Goal: Task Accomplishment & Management: Complete application form

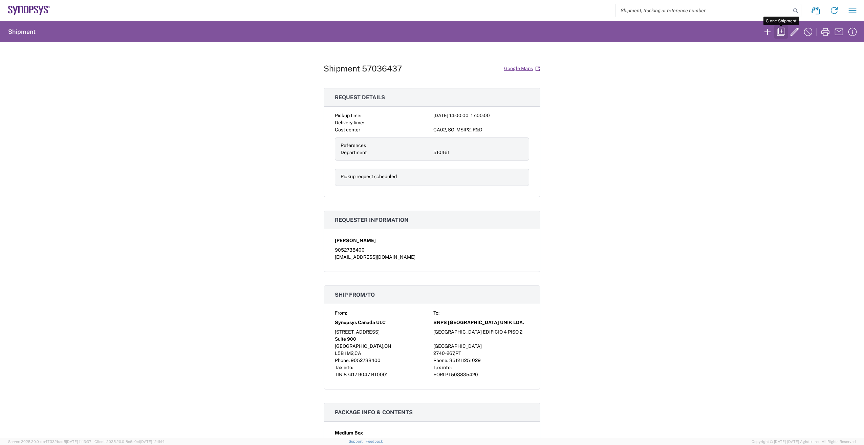
click at [782, 30] on icon "button" at bounding box center [781, 32] width 8 height 8
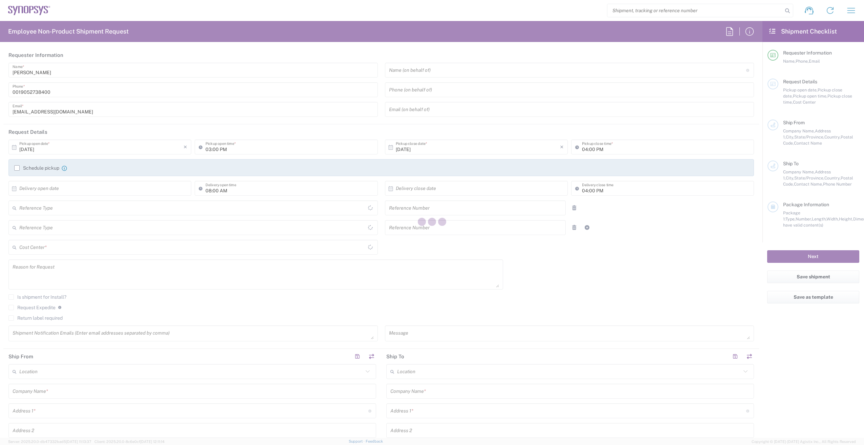
type input "Department"
type input "United States"
type input "9052738400"
type input "02:00 PM"
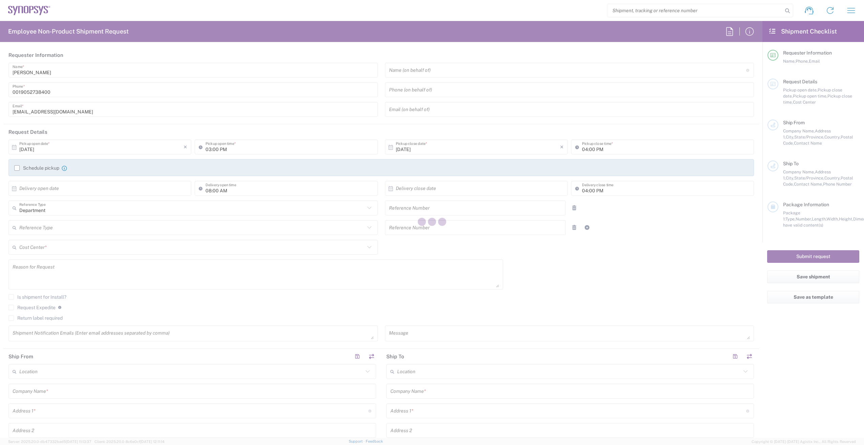
type input "05:00 PM"
type input "510461"
type textarea "Intercompany transfer on behalf of [PERSON_NAME]"
type textarea "shipping@synopsys.com, shasic@synopsys.com"
type textarea "Please see attached. -Kaelen"
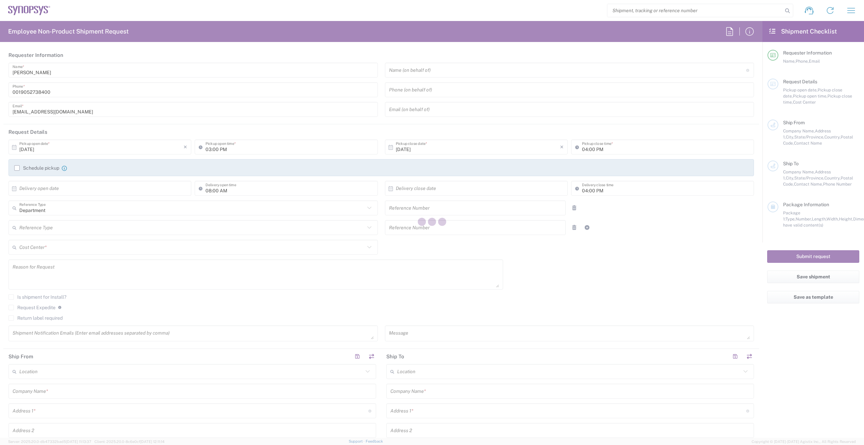
type input "Synopsys Canada ULC"
type input "[STREET_ADDRESS]"
type input "Suite 900"
type input "[GEOGRAPHIC_DATA]"
type input "Canada"
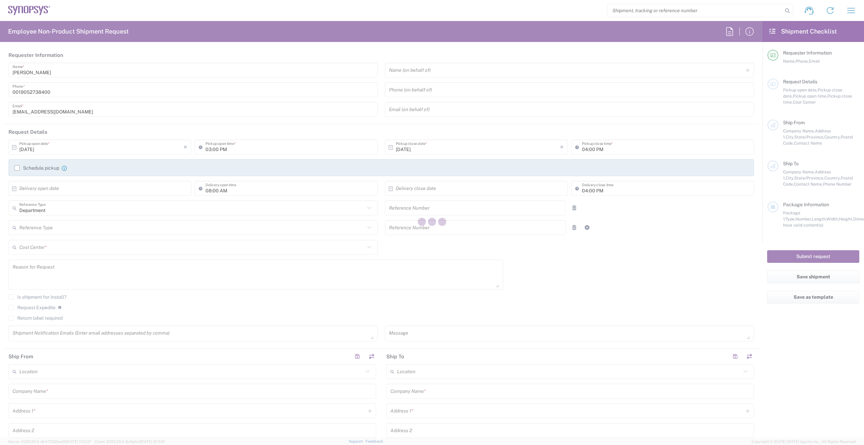
type input "L5B 1M2"
type input "[PERSON_NAME]"
type input "9052738400"
type input "[EMAIL_ADDRESS][DOMAIN_NAME]"
type input "SNPS [GEOGRAPHIC_DATA] UNIP. LDA."
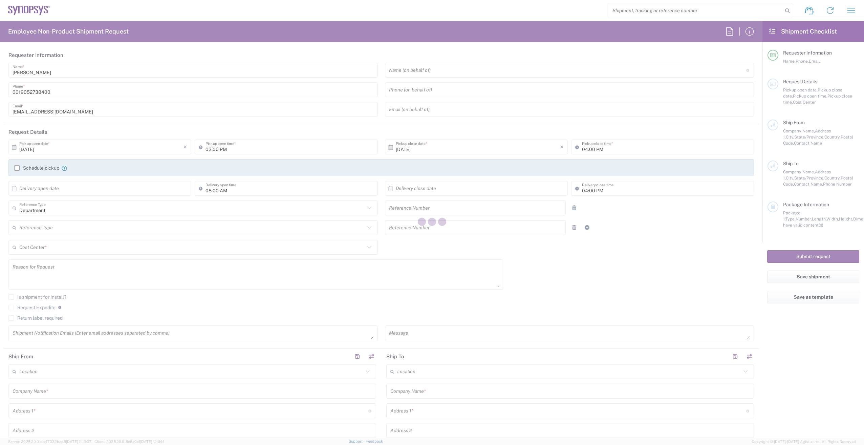
type input "[GEOGRAPHIC_DATA] EDIFICIO 4 PISO 2"
type input "[GEOGRAPHIC_DATA]"
type input "Portugal"
type input "2740-267"
type input "Sebastiao Lucas Melo"
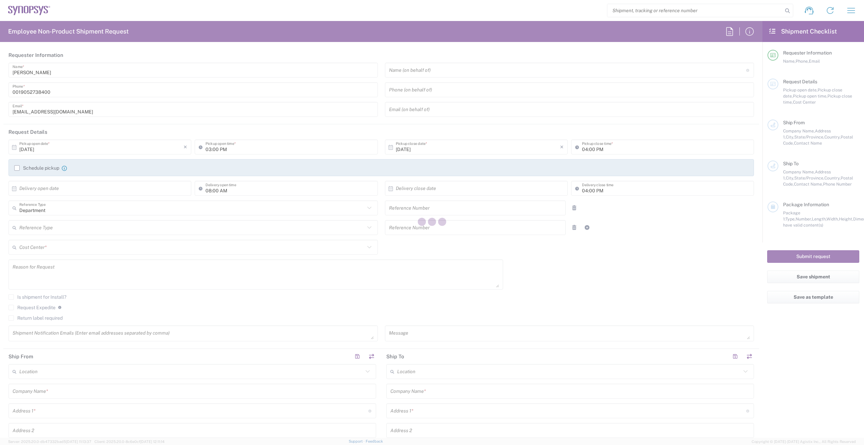
type input "351211251029"
type input "melo@synopsys.com"
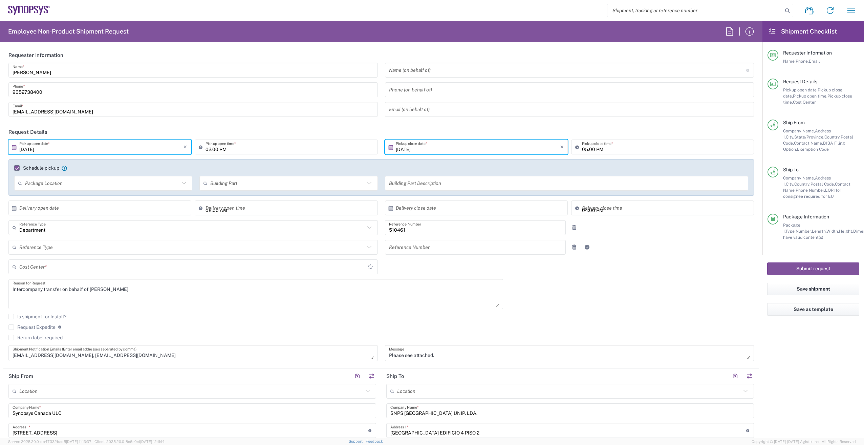
type input "CA02, SG, MSIP2, R&D 510461"
type input "Ontario"
type input "Medium Box"
click at [212, 148] on input "02:00 PM" at bounding box center [290, 147] width 168 height 12
drag, startPoint x: 211, startPoint y: 148, endPoint x: 216, endPoint y: 149, distance: 5.5
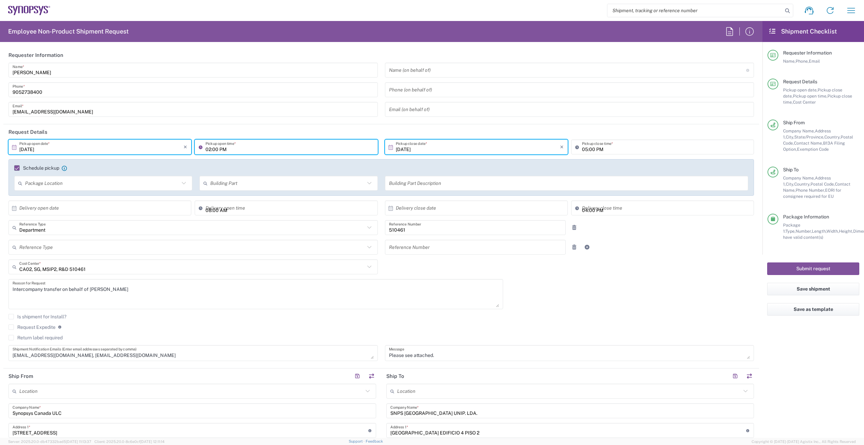
click at [216, 149] on input "02:00 PM" at bounding box center [290, 147] width 168 height 12
type input "02:30 PM"
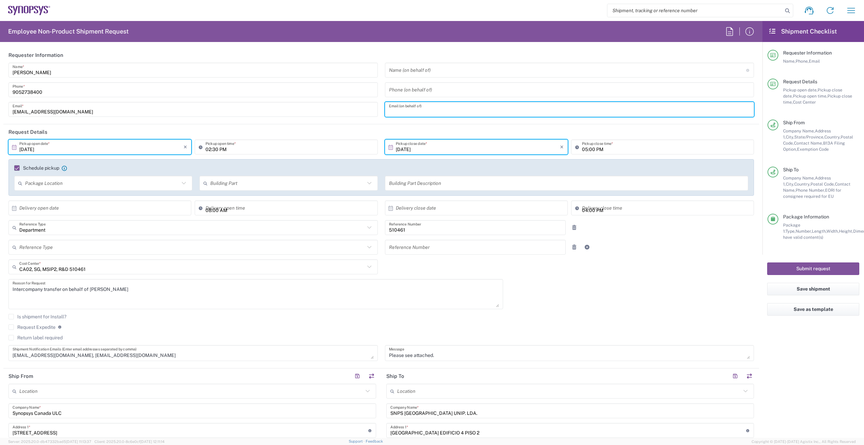
click at [636, 114] on input "text" at bounding box center [569, 110] width 361 height 12
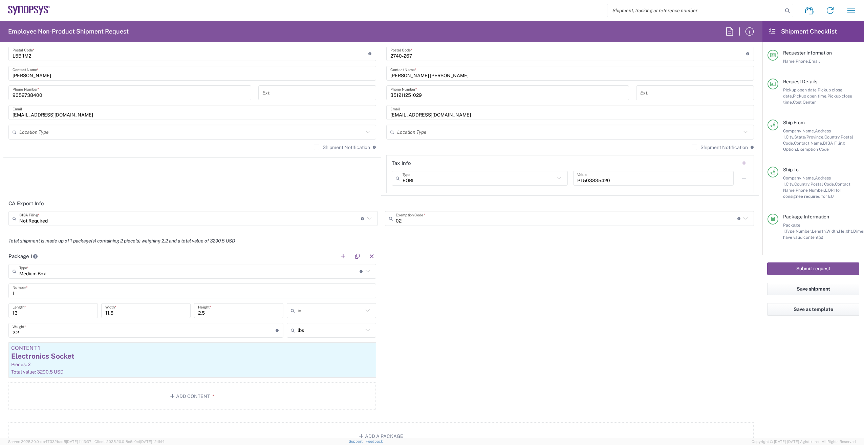
scroll to position [474, 0]
click at [105, 221] on input "text" at bounding box center [190, 220] width 342 height 12
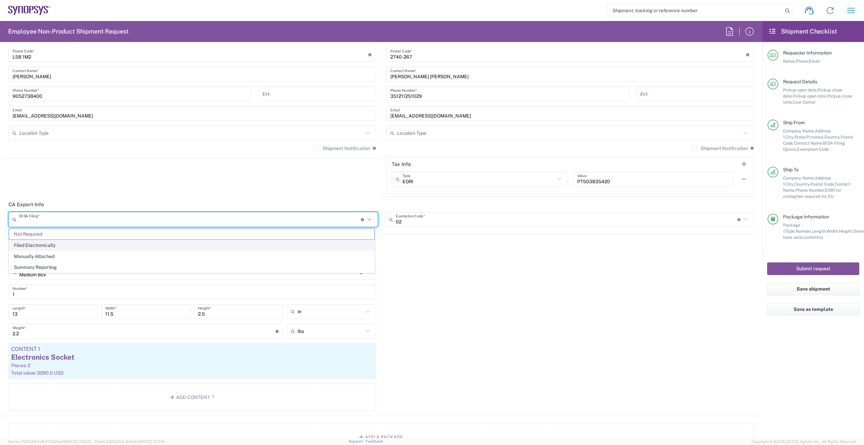
click at [49, 245] on span "Filed Electronically" at bounding box center [191, 245] width 365 height 10
type input "Filed Electronically"
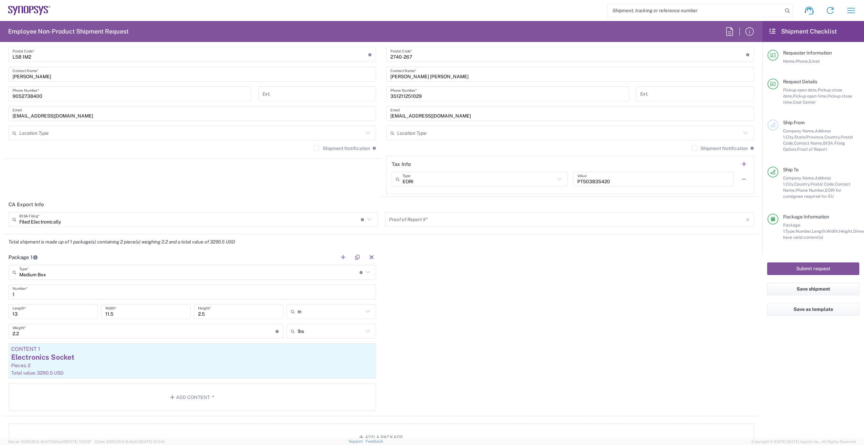
click at [478, 218] on input "text" at bounding box center [567, 220] width 357 height 12
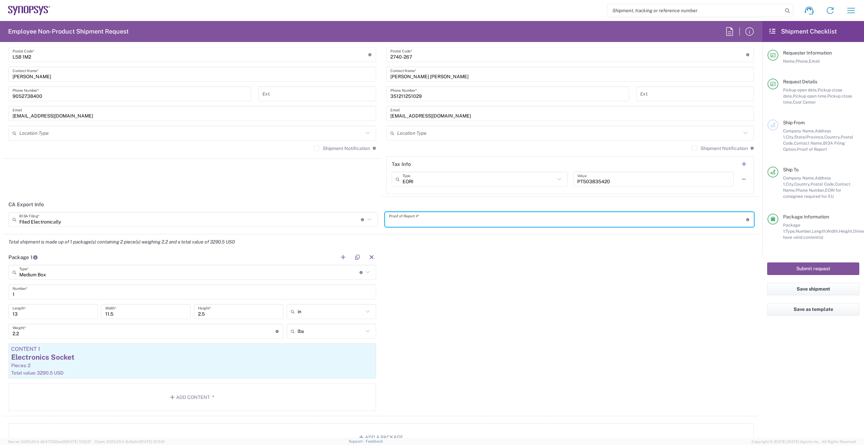
paste input "HW1043202510064729697"
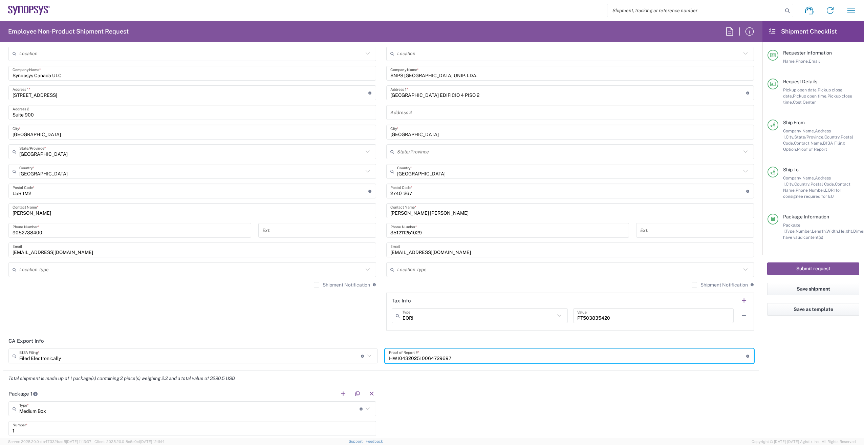
scroll to position [339, 0]
type input "HW1043202510064729697"
click at [685, 285] on div "Shipment Notification If checked, a shipment notification email will be sent to…" at bounding box center [570, 286] width 368 height 11
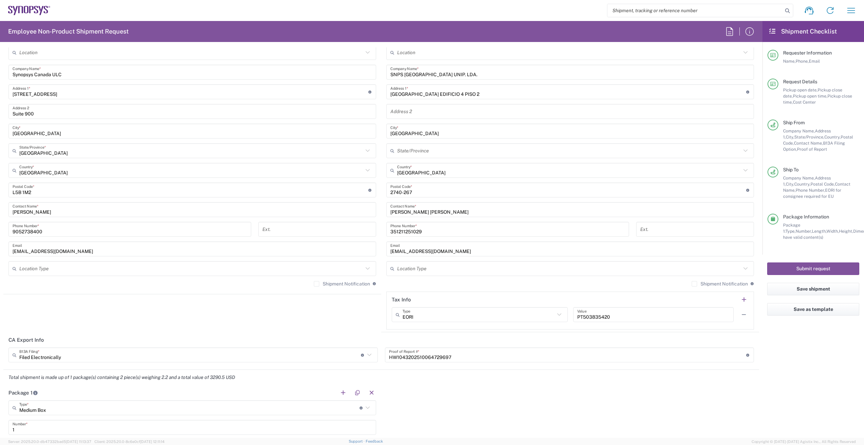
click at [692, 283] on label "Shipment Notification" at bounding box center [720, 283] width 56 height 5
click at [695, 284] on input "Shipment Notification" at bounding box center [695, 284] width 0 height 0
click at [315, 282] on label "Shipment Notification" at bounding box center [342, 283] width 56 height 5
click at [317, 284] on input "Shipment Notification" at bounding box center [317, 284] width 0 height 0
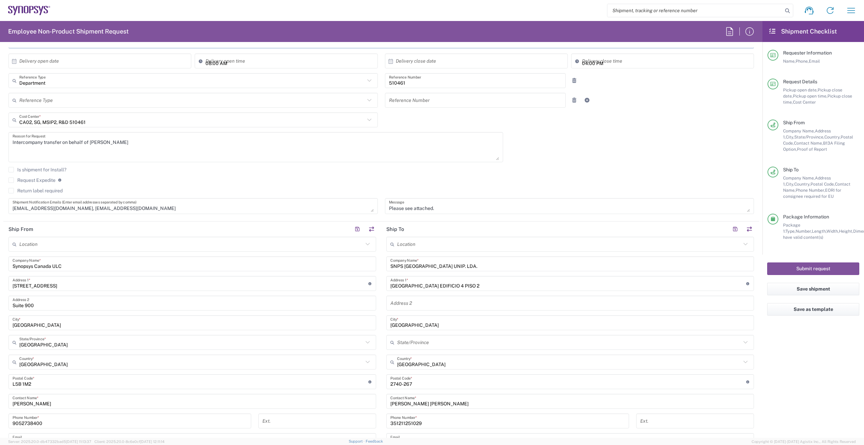
scroll to position [135, 0]
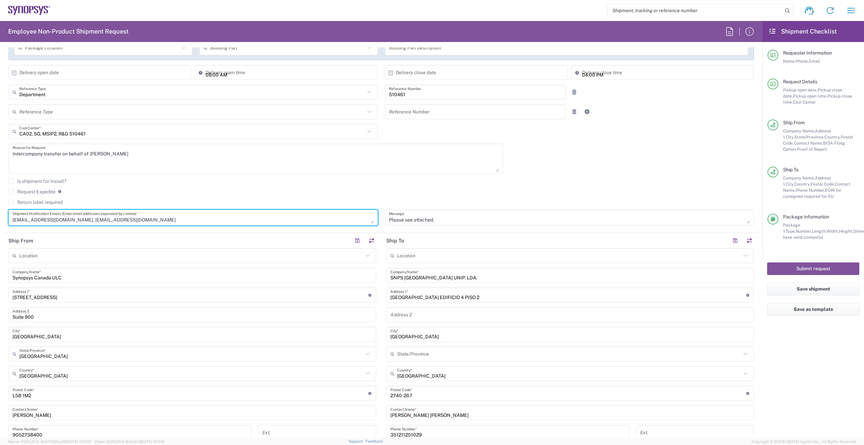
click at [152, 219] on textarea "shipping@synopsys.com, shasic@synopsys.com" at bounding box center [193, 218] width 361 height 12
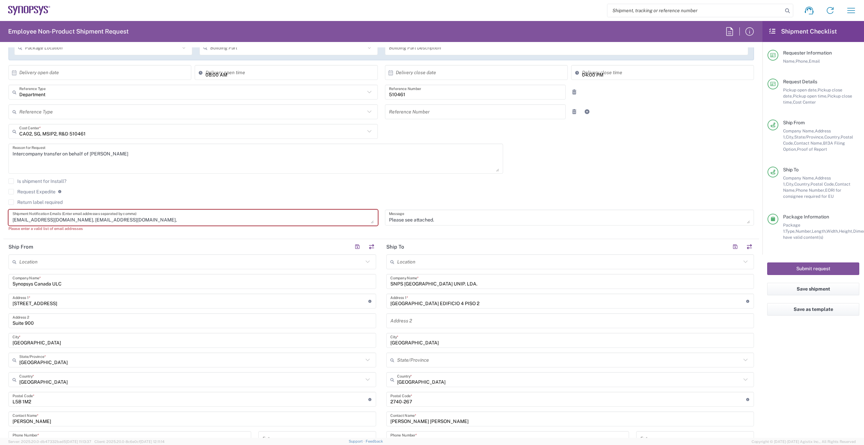
click at [143, 220] on textarea "shipping@synopsys.com, shasic@synopsys.com," at bounding box center [193, 218] width 361 height 12
paste textarea "Marilia de Melo Fernandes <marilia@synopsys.com>"
click at [120, 217] on textarea "shipping@synopsys.com, shasic@synopsys.com, Marilia de Melo Fernandes <marilia@…" at bounding box center [193, 218] width 361 height 12
drag, startPoint x: 180, startPoint y: 219, endPoint x: 125, endPoint y: 219, distance: 55.5
click at [120, 219] on textarea "shipping@synopsys.com, shasic@synopsys.com,Marilia de Melo Fernandes <marilia@s…" at bounding box center [193, 218] width 361 height 12
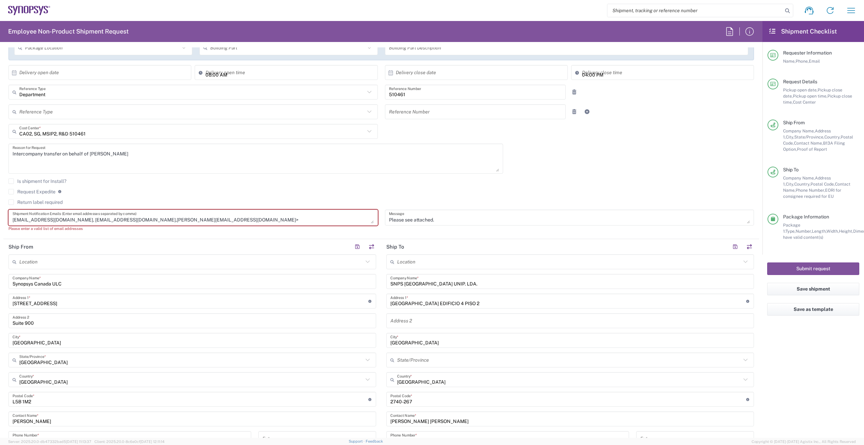
click at [194, 220] on textarea "shipping@synopsys.com, shasic@synopsys.com,marilia@synopsys.com>" at bounding box center [193, 218] width 361 height 12
click at [178, 219] on textarea "shipping@synopsys.com, shasic@synopsys.com,marilia@synopsys.com," at bounding box center [193, 218] width 361 height 12
paste textarea "Rachelle Varela <rvarela@synopsys.com>"
drag, startPoint x: 207, startPoint y: 220, endPoint x: 170, endPoint y: 222, distance: 37.3
click at [170, 222] on textarea "shipping@synopsys.com, shasic@synopsys.com,marilia@synopsys.com,Rachelle Varela…" at bounding box center [193, 218] width 361 height 12
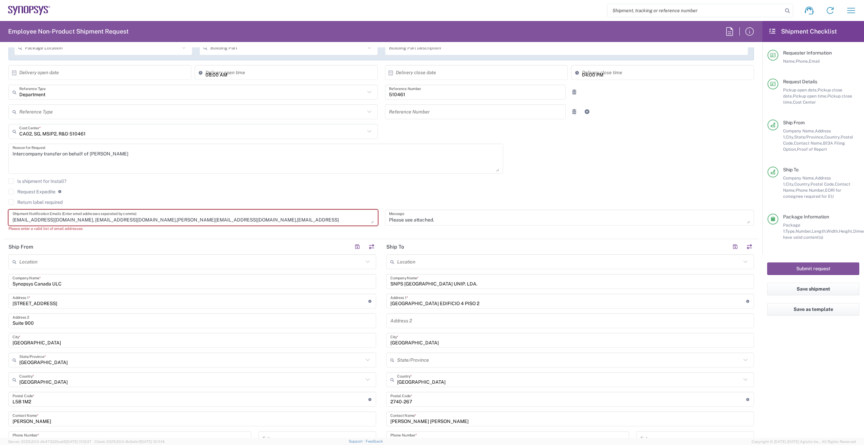
click at [247, 217] on textarea "shipping@synopsys.com, shasic@synopsys.com,marilia@synopsys.com,rvarela@synopsy…" at bounding box center [193, 218] width 361 height 12
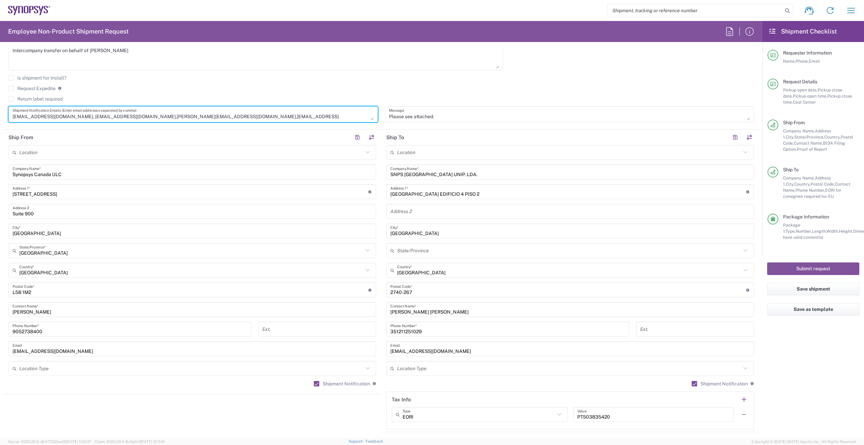
scroll to position [237, 0]
type textarea "shipping@synopsys.com, shasic@synopsys.com,marilia@synopsys.com,rvarela@synopsy…"
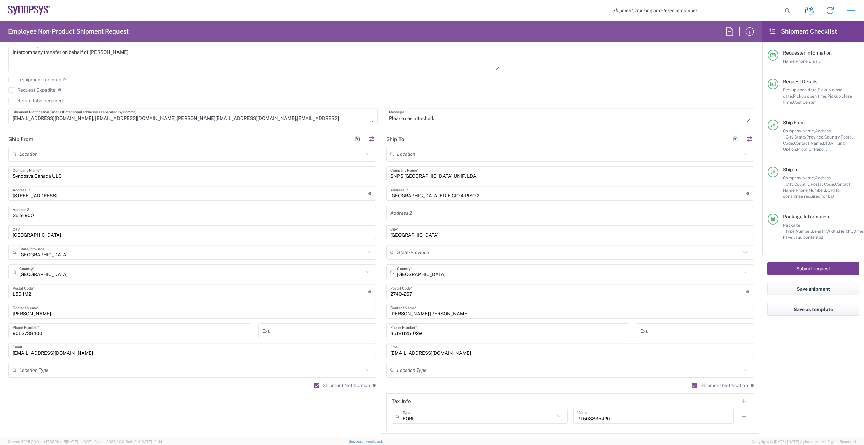
click at [828, 266] on button "Submit request" at bounding box center [813, 268] width 92 height 13
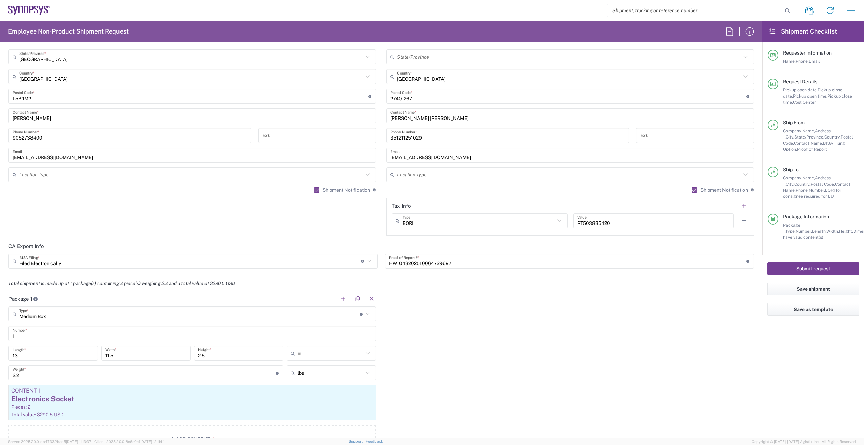
scroll to position [474, 0]
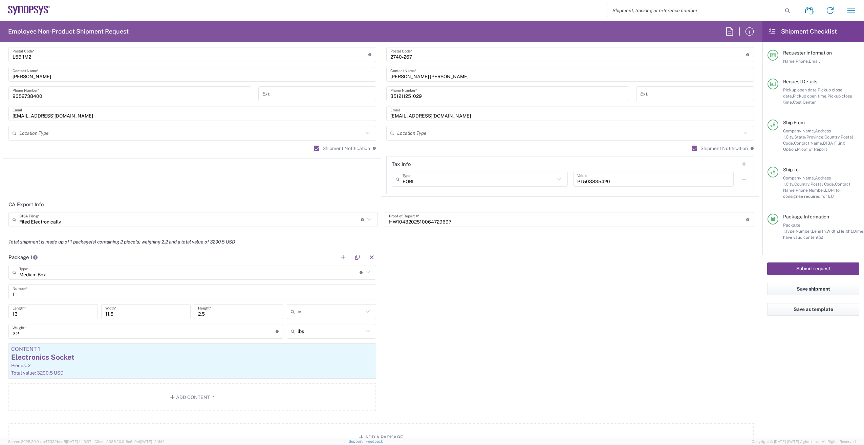
click at [809, 268] on button "Submit request" at bounding box center [813, 268] width 92 height 13
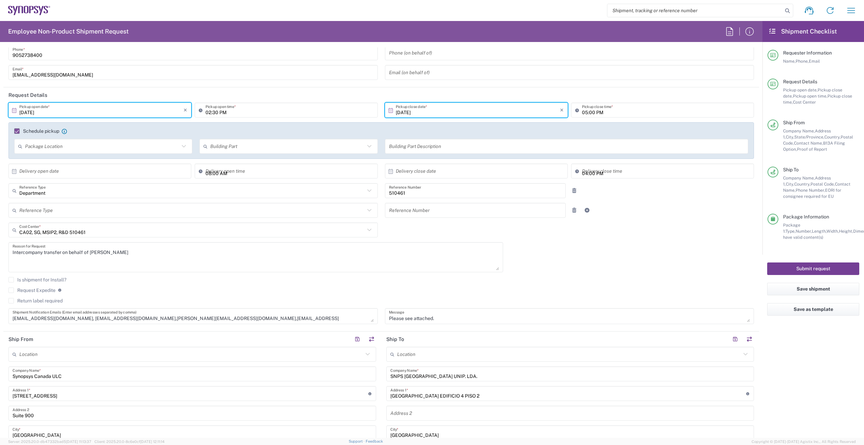
scroll to position [0, 0]
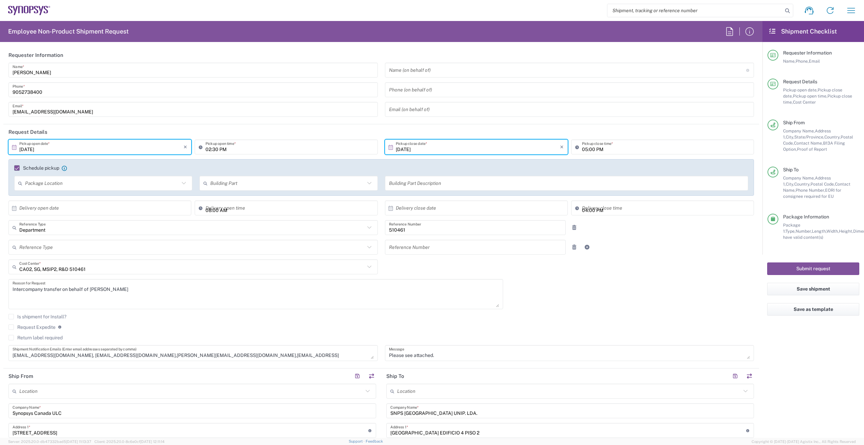
click at [576, 295] on div "10/06/2025 × Pickup open date * Cancel Apply 02:30 PM Pickup open time * 10/06/…" at bounding box center [381, 253] width 753 height 226
click at [410, 148] on input "10/06/2025" at bounding box center [478, 147] width 164 height 12
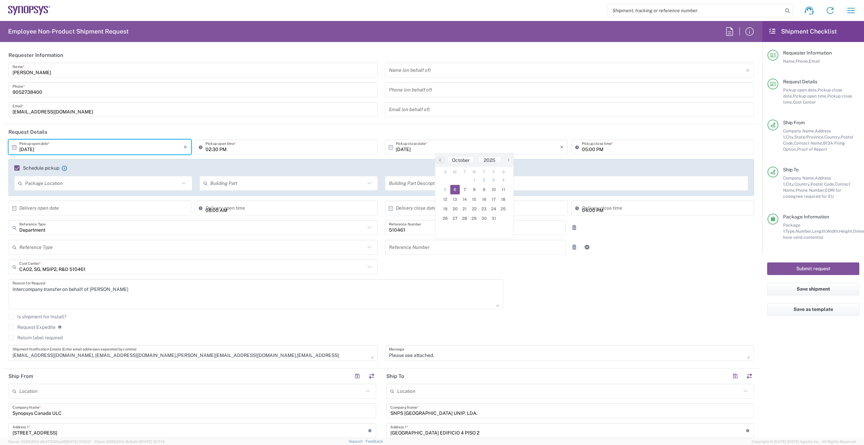
drag, startPoint x: 455, startPoint y: 190, endPoint x: 360, endPoint y: 169, distance: 97.0
click at [455, 190] on span "6" at bounding box center [455, 189] width 10 height 9
click at [103, 143] on input "10/06/2025" at bounding box center [101, 147] width 164 height 12
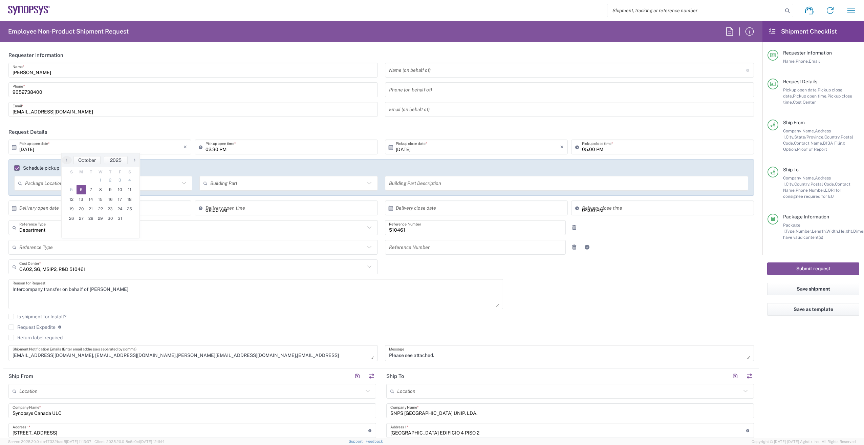
drag, startPoint x: 82, startPoint y: 190, endPoint x: 295, endPoint y: 215, distance: 214.5
click at [82, 189] on span "6" at bounding box center [82, 189] width 10 height 9
click at [811, 266] on button "Submit request" at bounding box center [813, 268] width 92 height 13
click at [813, 268] on button "Submit request" at bounding box center [813, 268] width 92 height 13
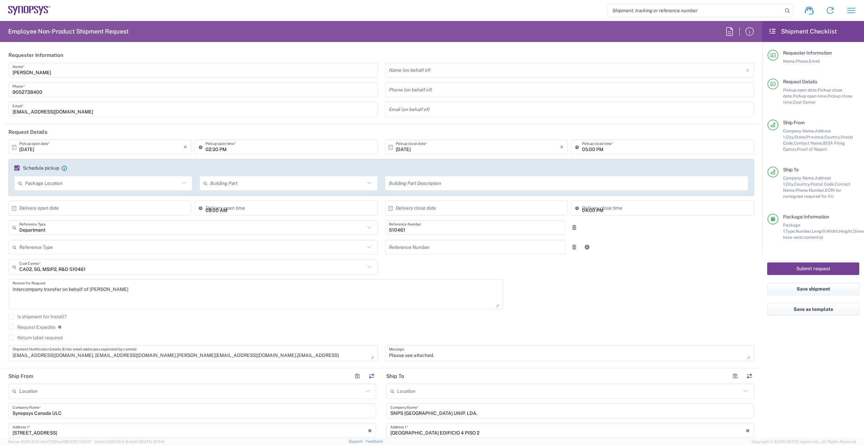
click at [804, 267] on button "Submit request" at bounding box center [813, 268] width 92 height 13
click at [805, 269] on button "Submit request" at bounding box center [813, 268] width 92 height 13
click at [812, 268] on button "Submit request" at bounding box center [813, 268] width 92 height 13
click at [812, 264] on button "Submit request" at bounding box center [813, 268] width 92 height 13
click at [814, 268] on button "Submit request" at bounding box center [813, 268] width 92 height 13
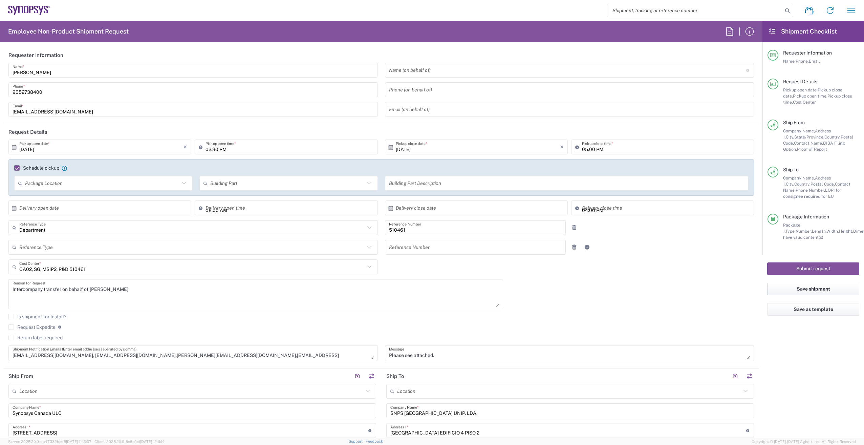
click at [807, 287] on button "Save shipment" at bounding box center [813, 289] width 92 height 13
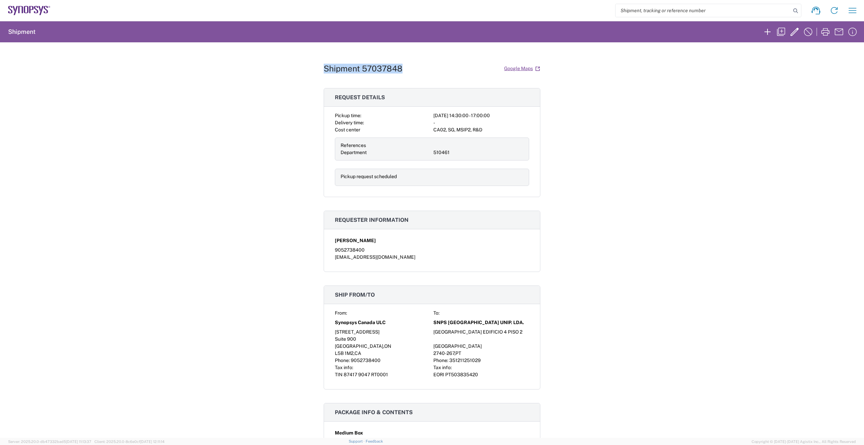
drag, startPoint x: 320, startPoint y: 68, endPoint x: 412, endPoint y: 70, distance: 91.8
click at [412, 70] on div "Shipment 57037848 Google Maps Request details Pickup time: 2025-10-06 14:30:00 …" at bounding box center [432, 240] width 864 height 396
copy h1 "Shipment 57037848"
click at [834, 9] on icon at bounding box center [834, 10] width 11 height 11
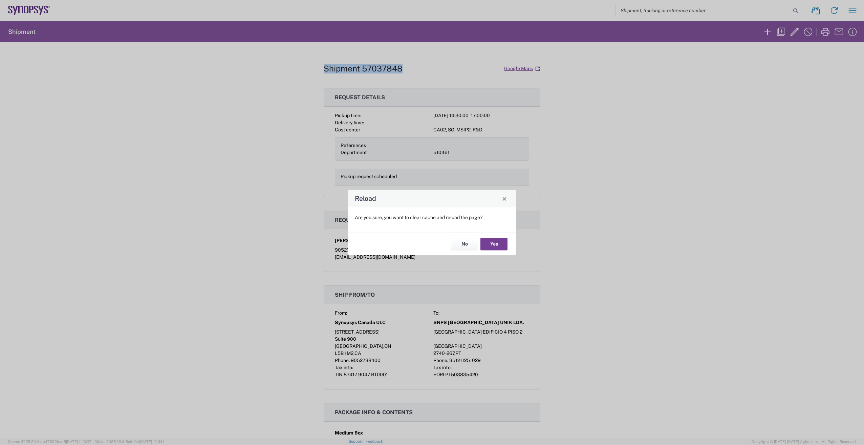
click at [495, 239] on button "Yes" at bounding box center [494, 244] width 27 height 13
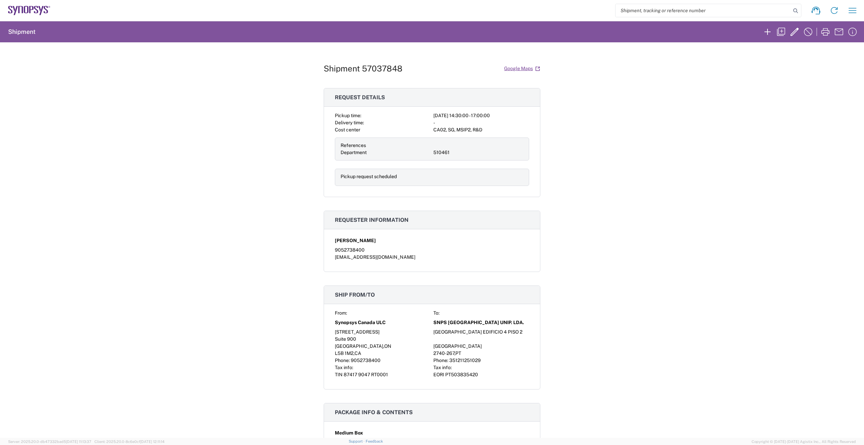
click at [744, 103] on div "Shipment 57037848 Google Maps Request details Pickup time: 2025-10-06 14:30:00 …" at bounding box center [432, 240] width 864 height 396
click at [612, 137] on div "Shipment 57037848 Google Maps Request details Pickup time: 2025-10-06 14:30:00 …" at bounding box center [432, 240] width 864 height 396
click at [834, 9] on icon at bounding box center [834, 10] width 11 height 11
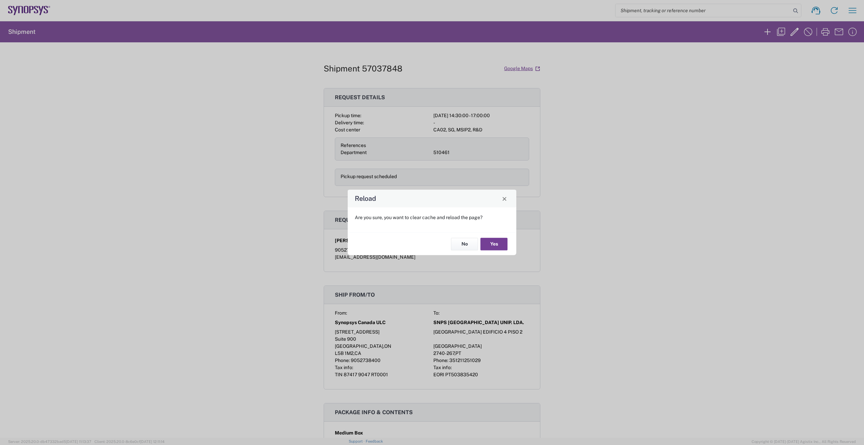
click at [491, 245] on button "Yes" at bounding box center [494, 244] width 27 height 13
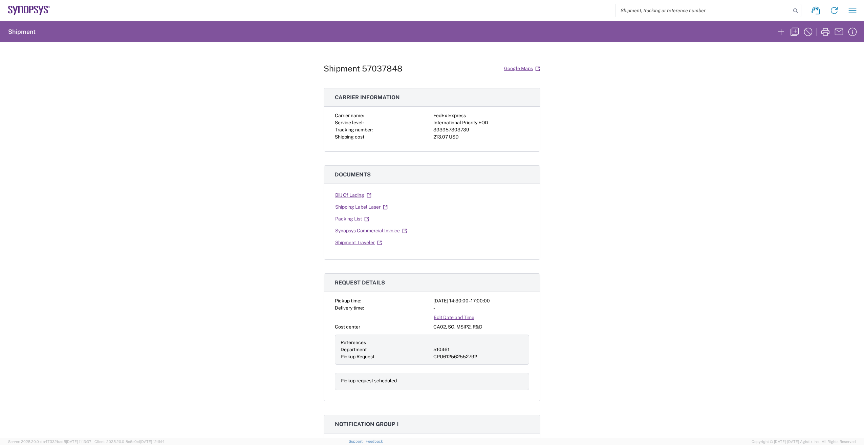
click at [340, 208] on link "Shipping Label Laser" at bounding box center [361, 207] width 53 height 12
